Goal: Navigation & Orientation: Find specific page/section

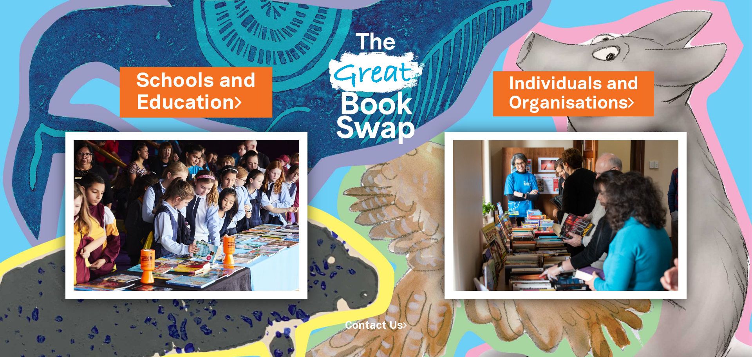
click at [174, 99] on link "Schools and Education" at bounding box center [196, 91] width 120 height 49
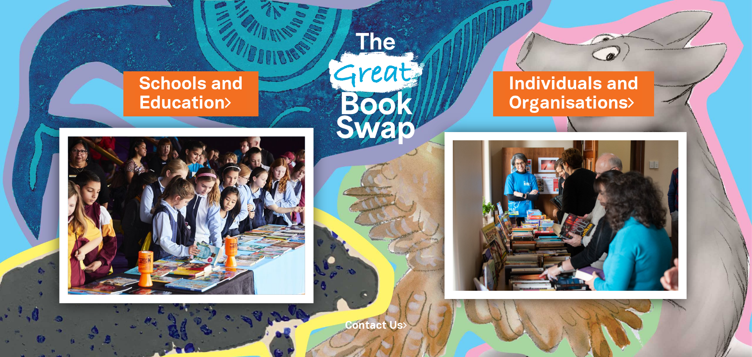
click at [213, 167] on img at bounding box center [187, 215] width 254 height 175
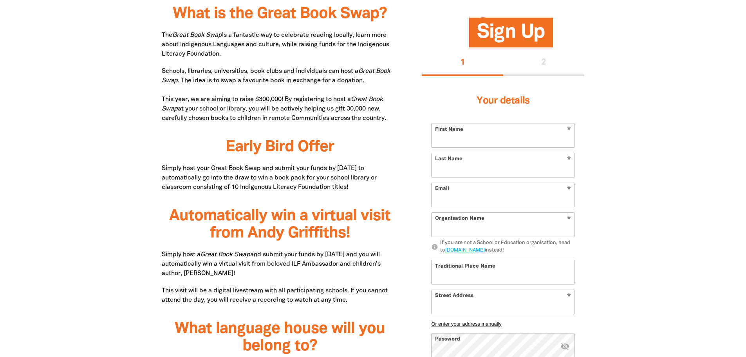
scroll to position [431, 0]
